Goal: Check status: Check status

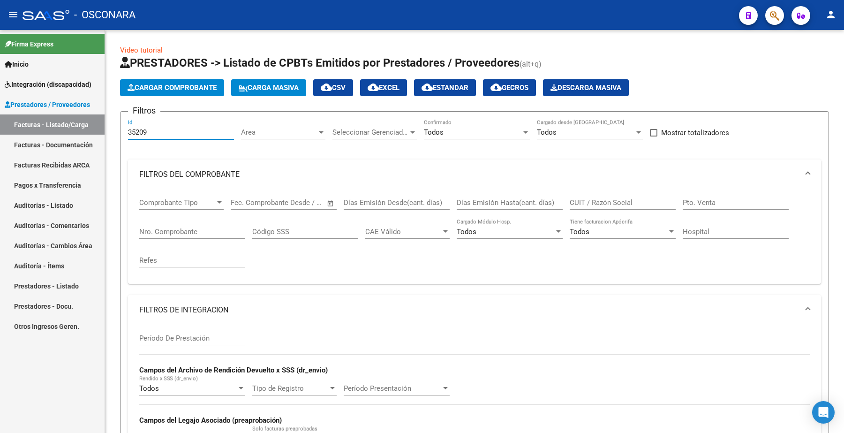
drag, startPoint x: 156, startPoint y: 132, endPoint x: 42, endPoint y: 54, distance: 137.5
click at [91, 105] on mat-sidenav-container "Firma Express Inicio Instructivos Contacto OS Integración (discapacidad) Certif…" at bounding box center [422, 231] width 844 height 403
click at [179, 227] on input "Nro. Comprobante" at bounding box center [192, 231] width 106 height 8
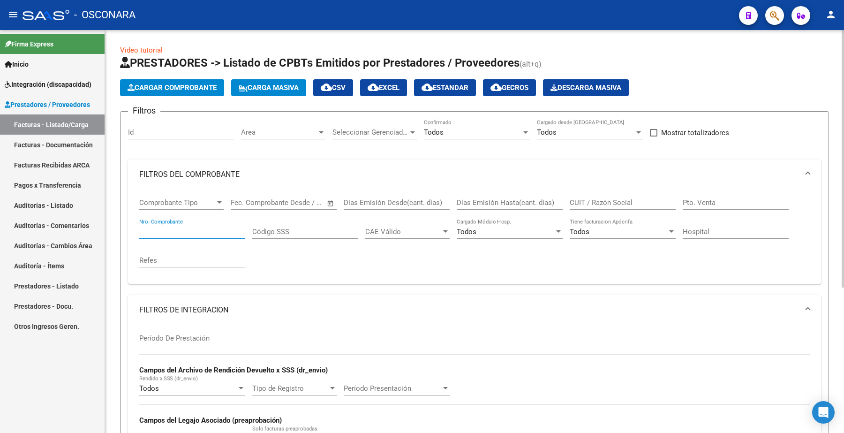
paste input "351"
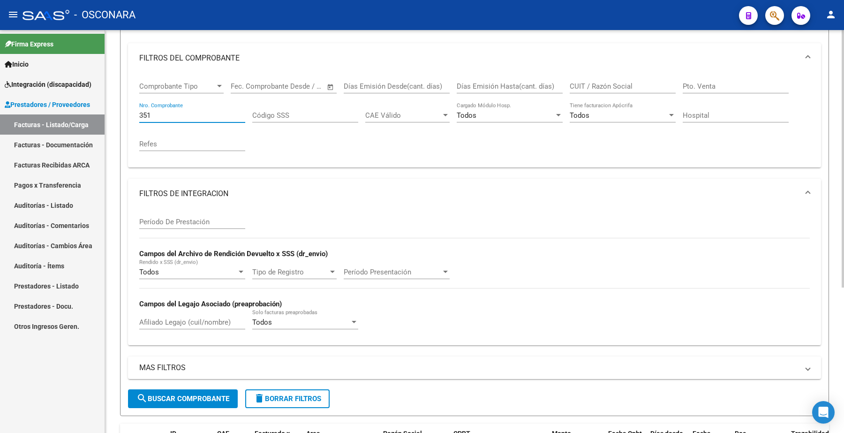
scroll to position [117, 0]
type input "351"
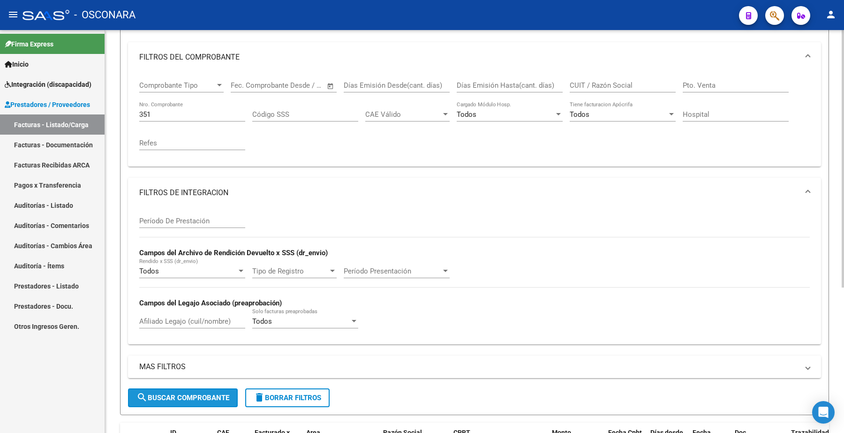
click at [209, 393] on span "search Buscar Comprobante" at bounding box center [182, 397] width 93 height 8
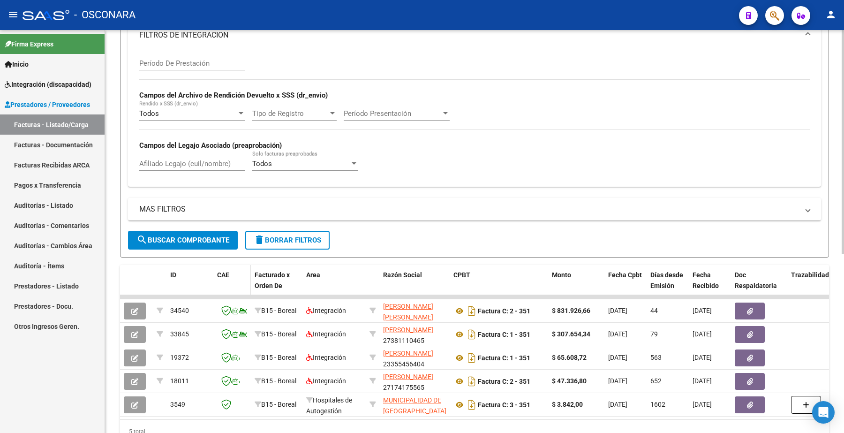
scroll to position [293, 0]
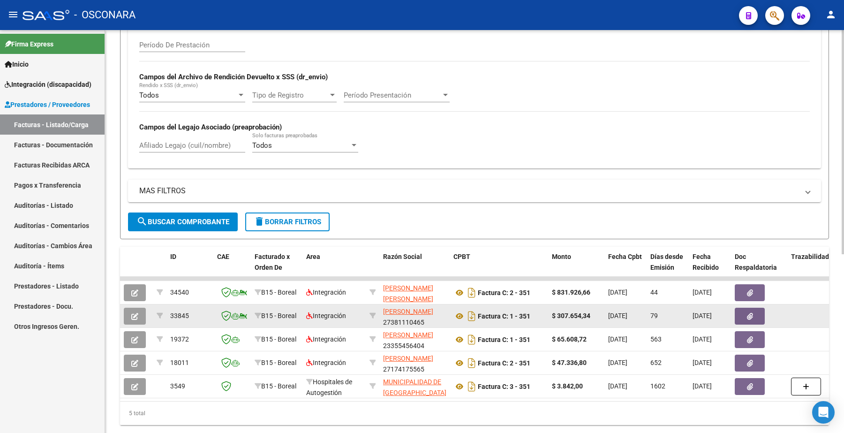
click at [145, 314] on div at bounding box center [136, 315] width 25 height 17
click at [139, 314] on button "button" at bounding box center [135, 315] width 22 height 17
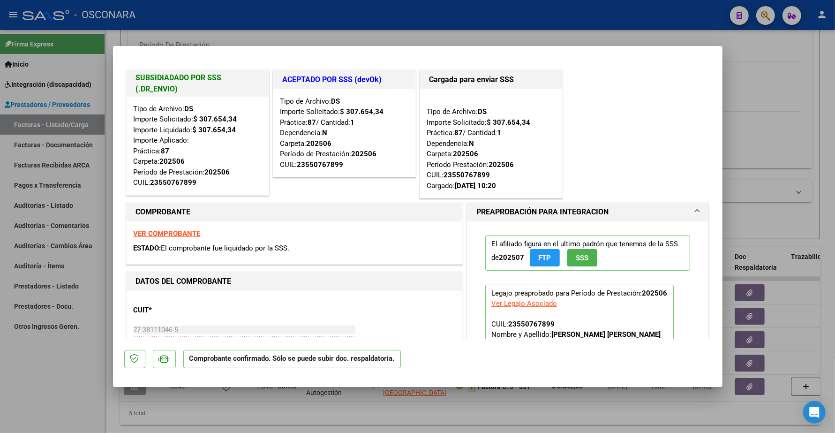
type input "$ 0,00"
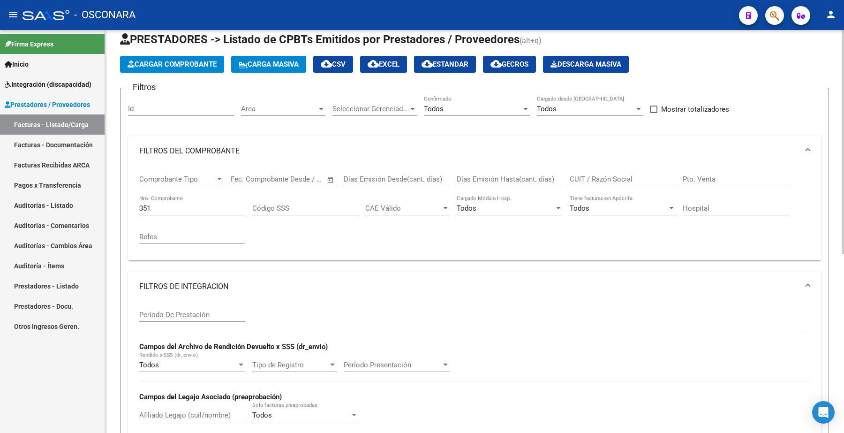
scroll to position [0, 0]
